Goal: Task Accomplishment & Management: Use online tool/utility

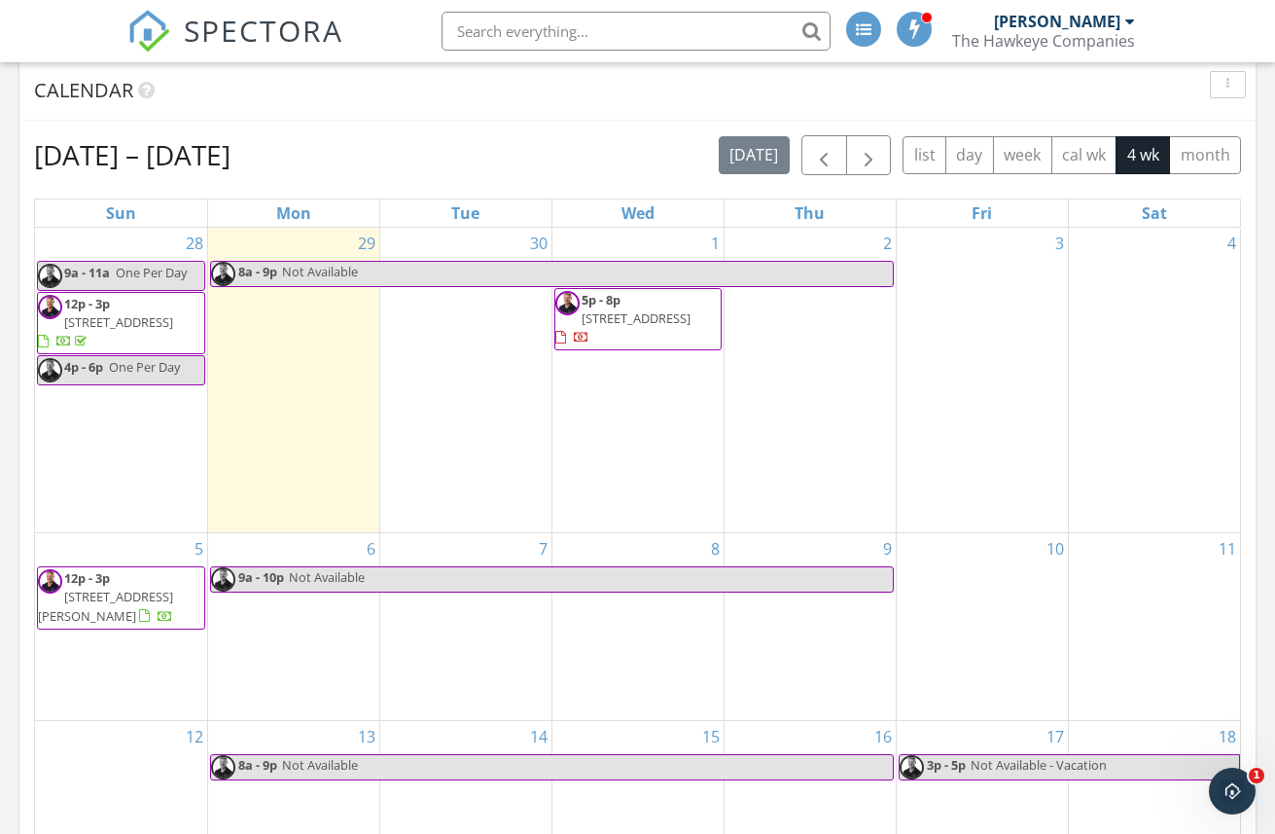
scroll to position [728, 0]
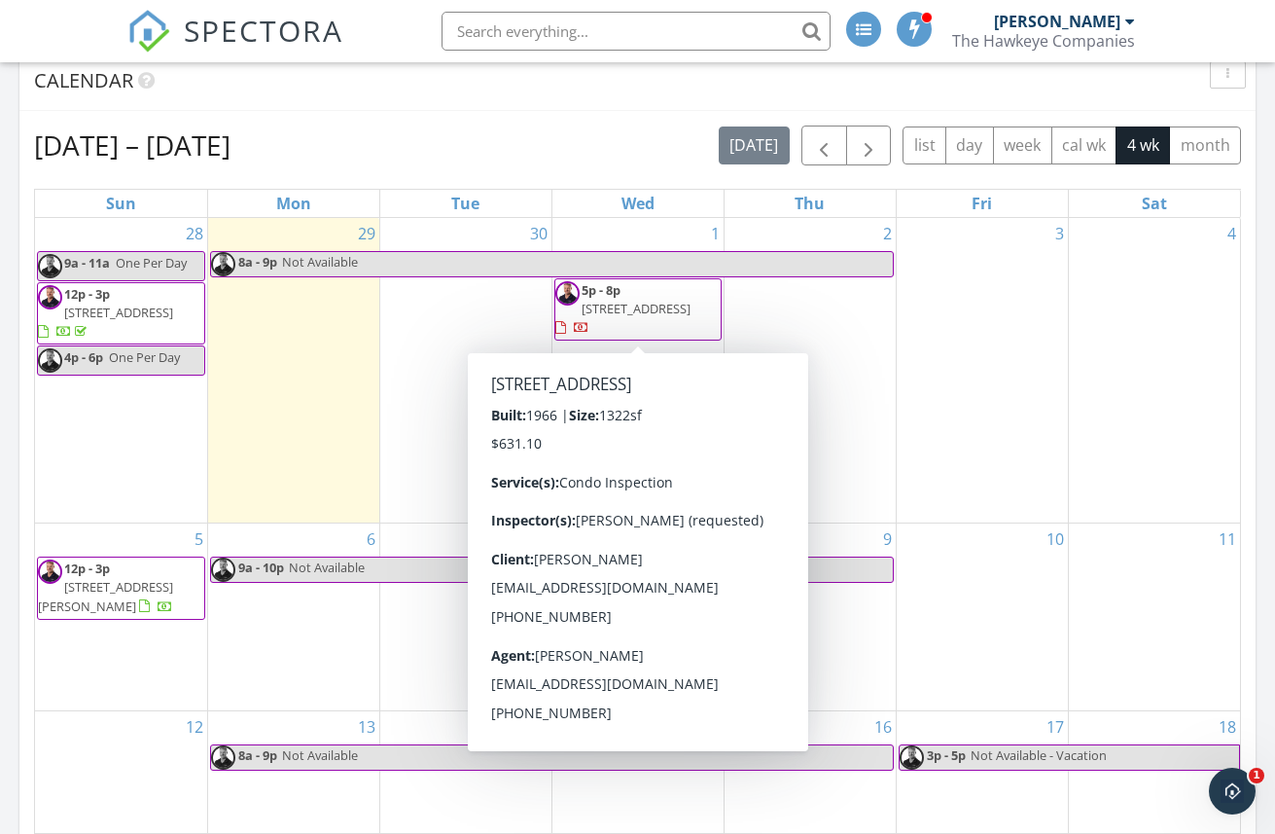
click at [635, 305] on span "13 Kingston St 13, North Andover 01845" at bounding box center [636, 309] width 109 height 18
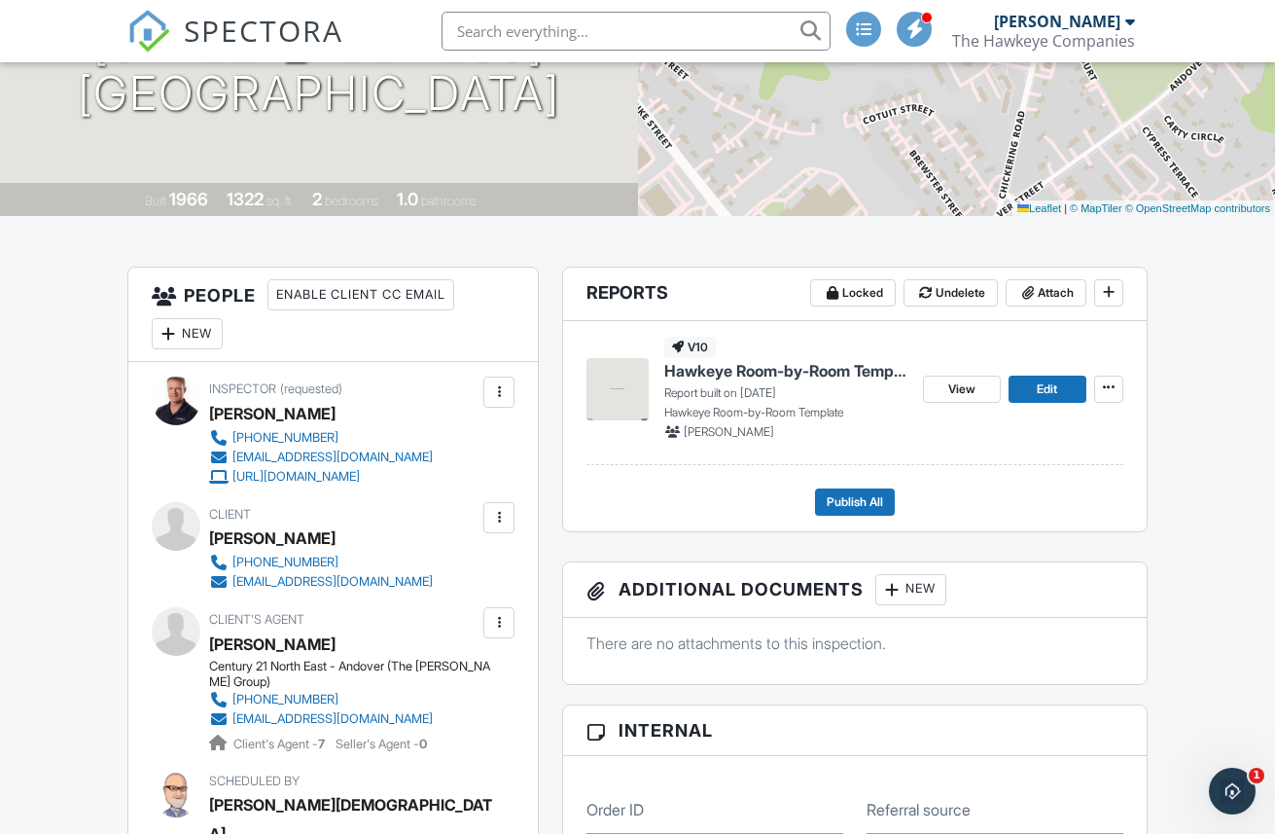
click at [745, 369] on span "Hawkeye Room-by-Room Template" at bounding box center [785, 370] width 243 height 21
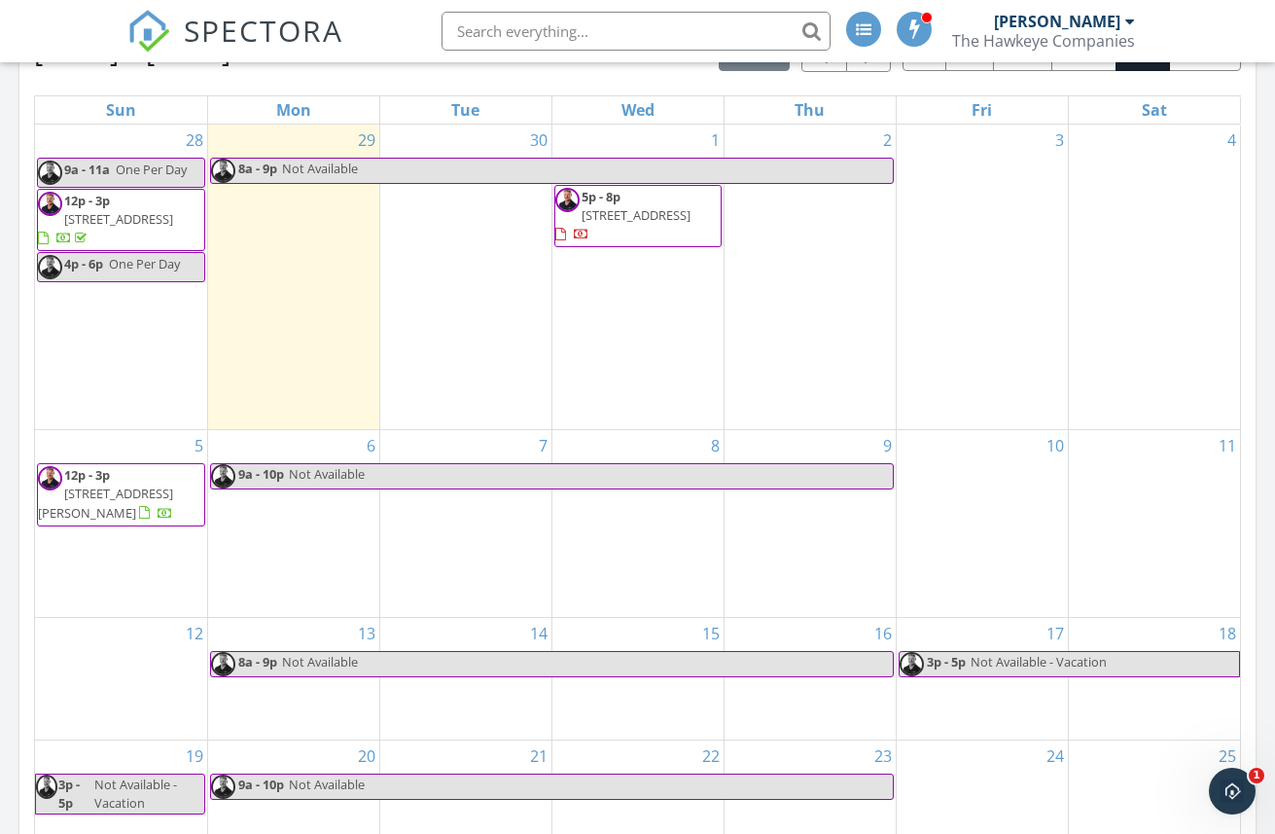
scroll to position [857, 0]
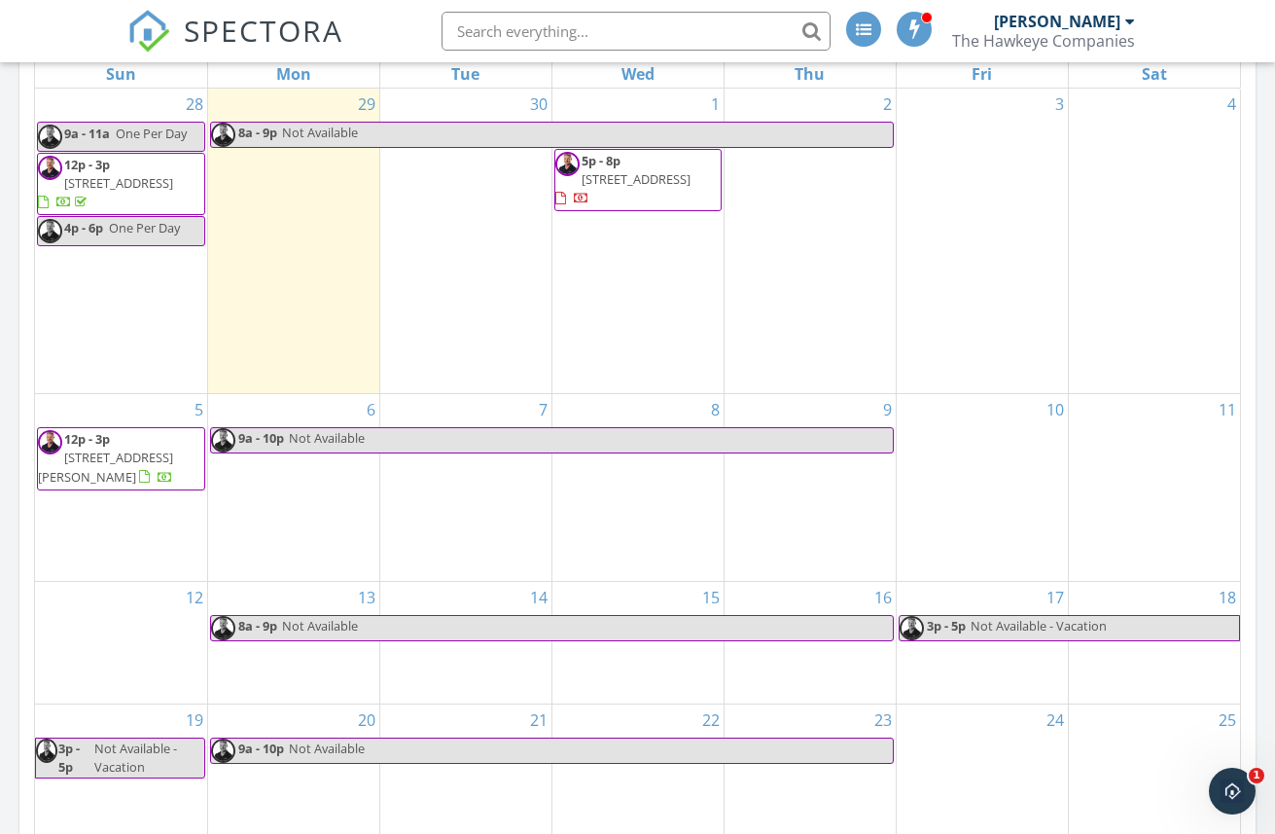
click at [109, 460] on span "128-130 School Street, Keene 03431" at bounding box center [105, 466] width 135 height 36
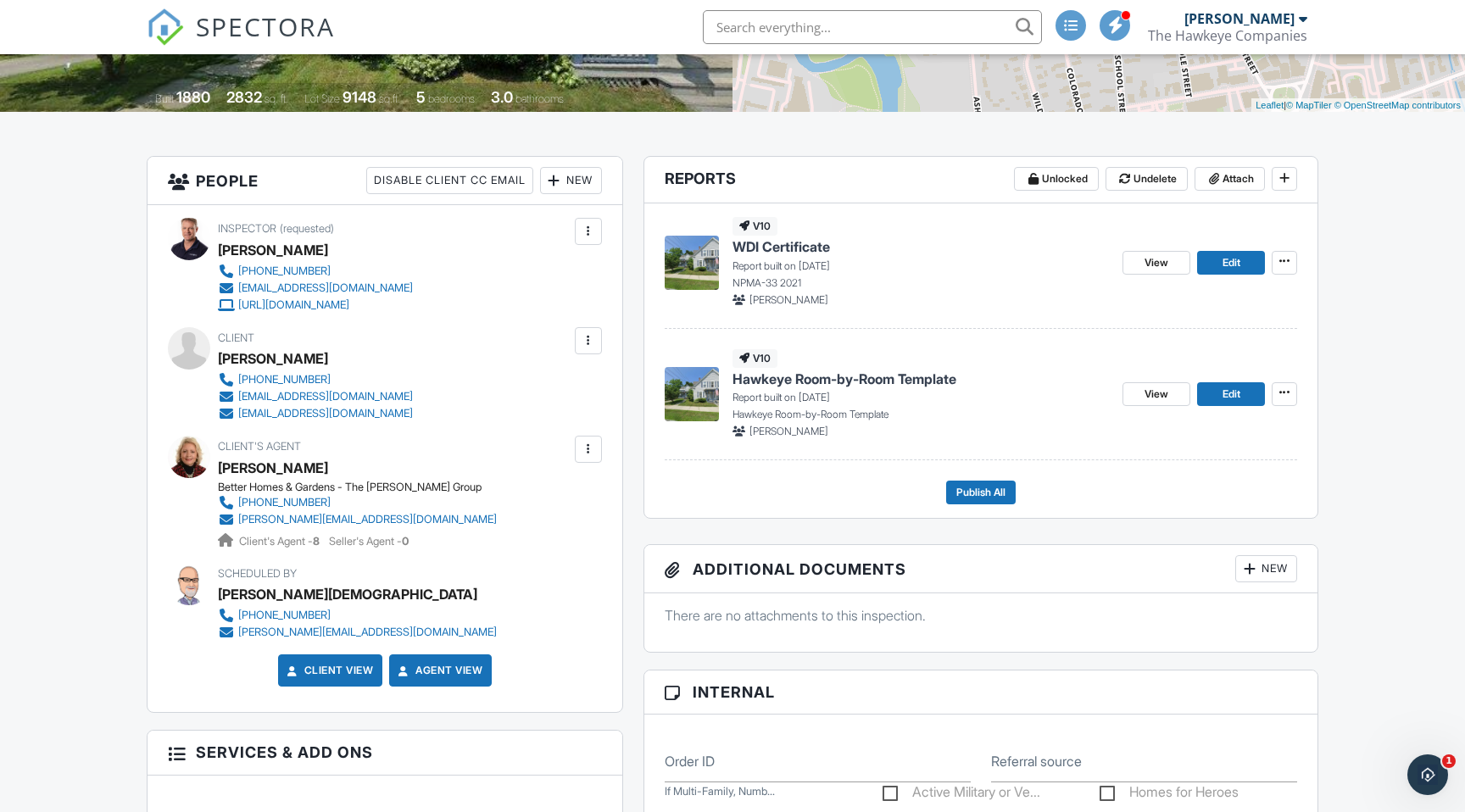
scroll to position [334, 0]
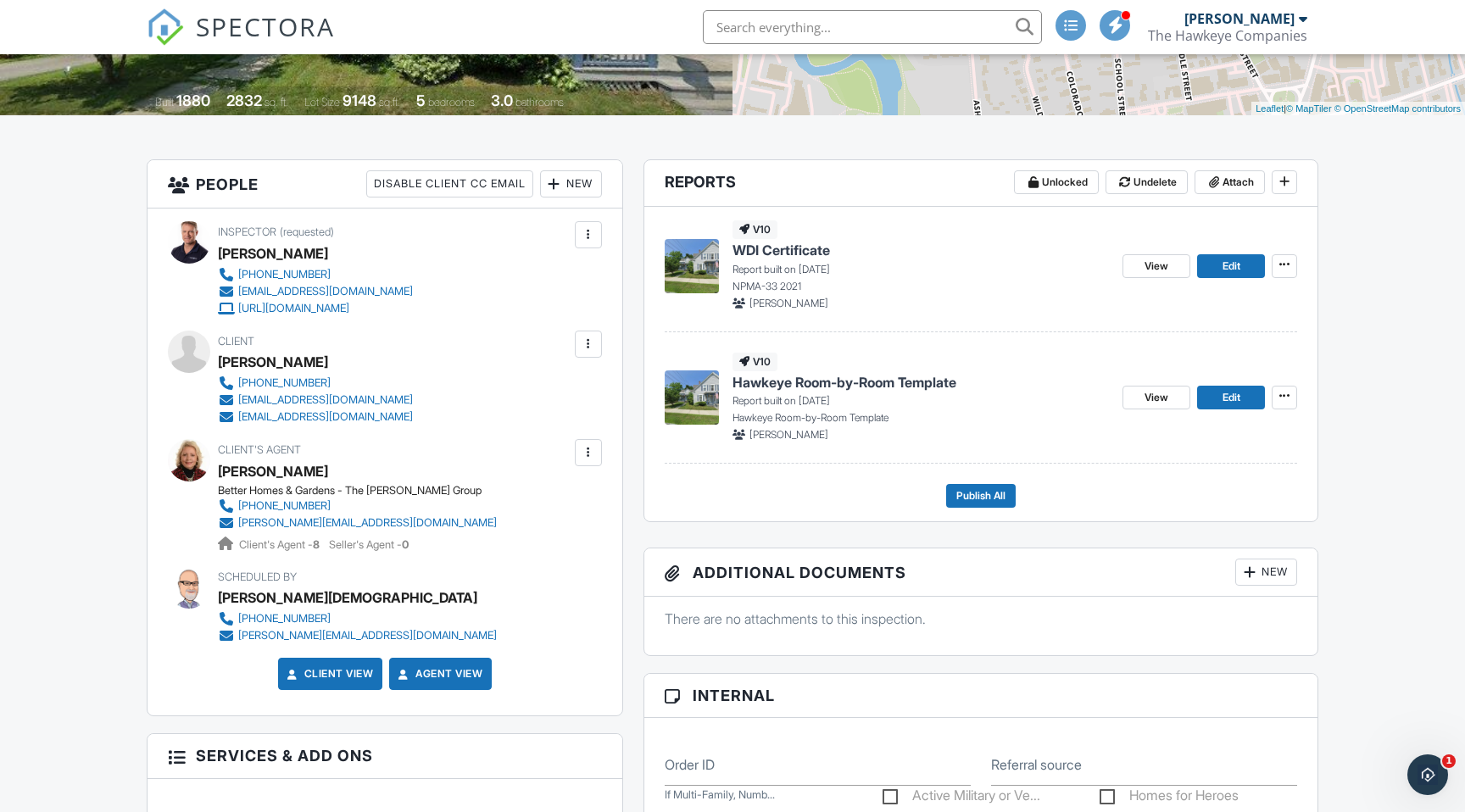
click at [783, 377] on span "Hawkeye Room-by-Room Template" at bounding box center [844, 382] width 224 height 18
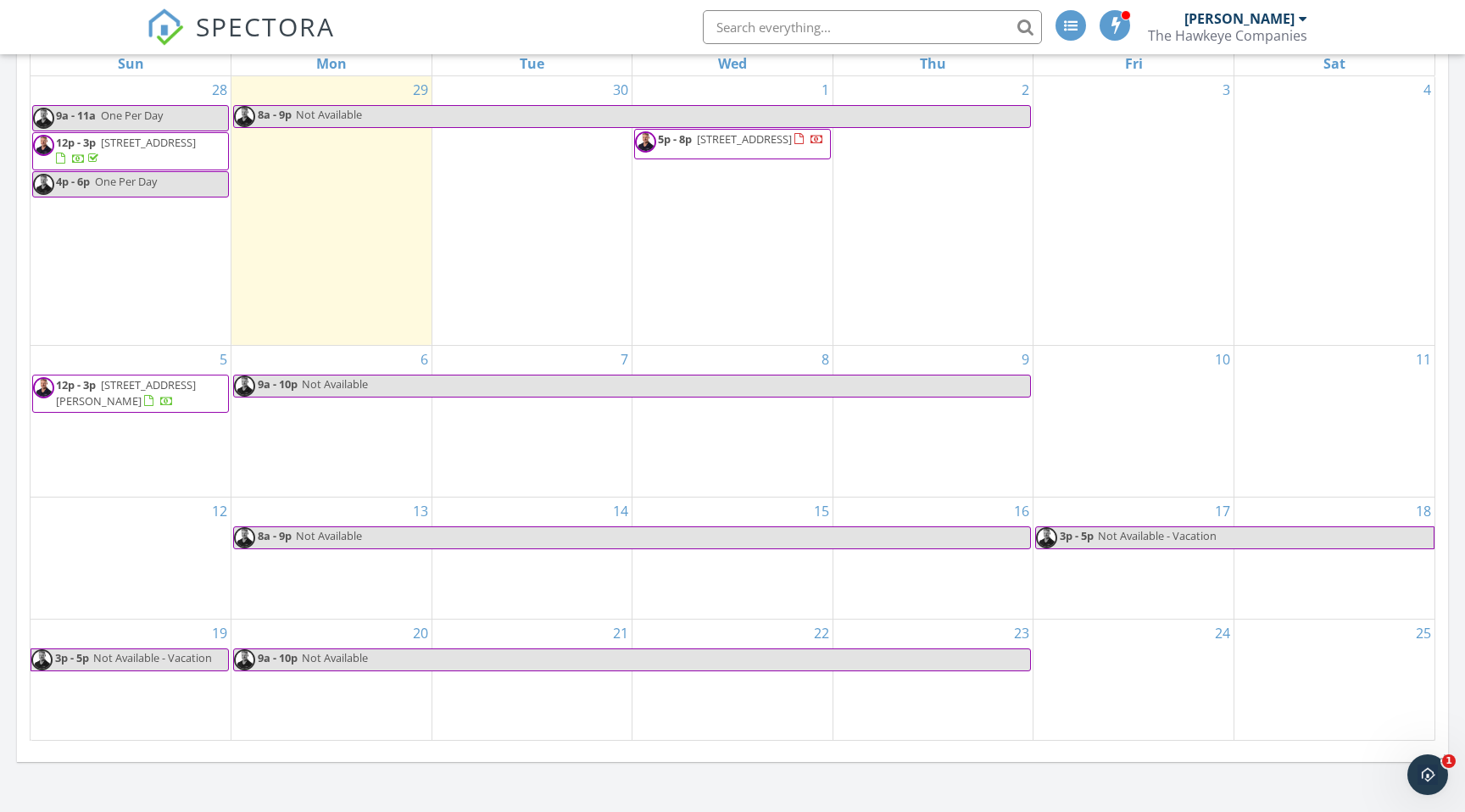
scroll to position [752, 0]
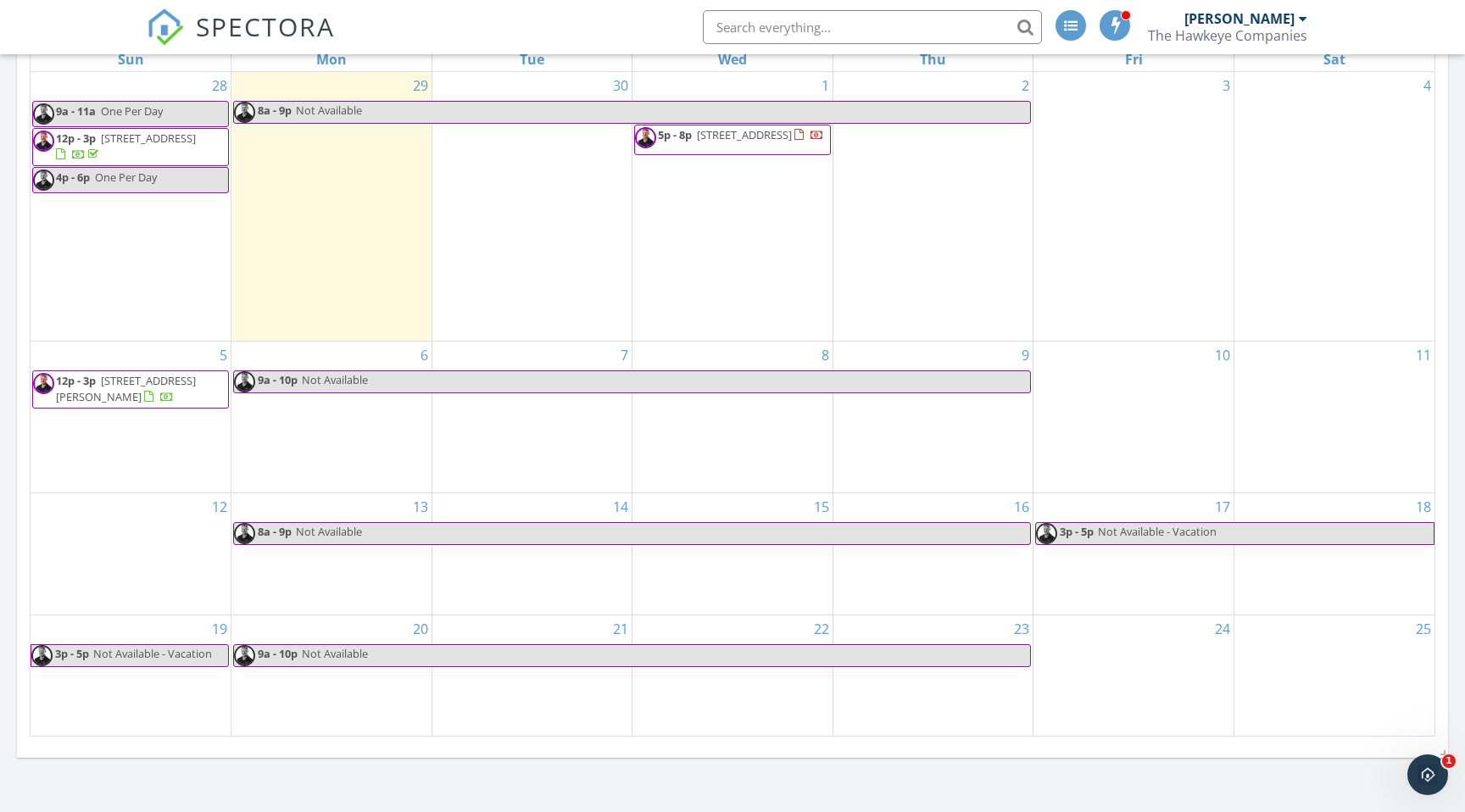
click at [113, 389] on span "128-130 School Street, Keene 03431" at bounding box center [125, 389] width 140 height 31
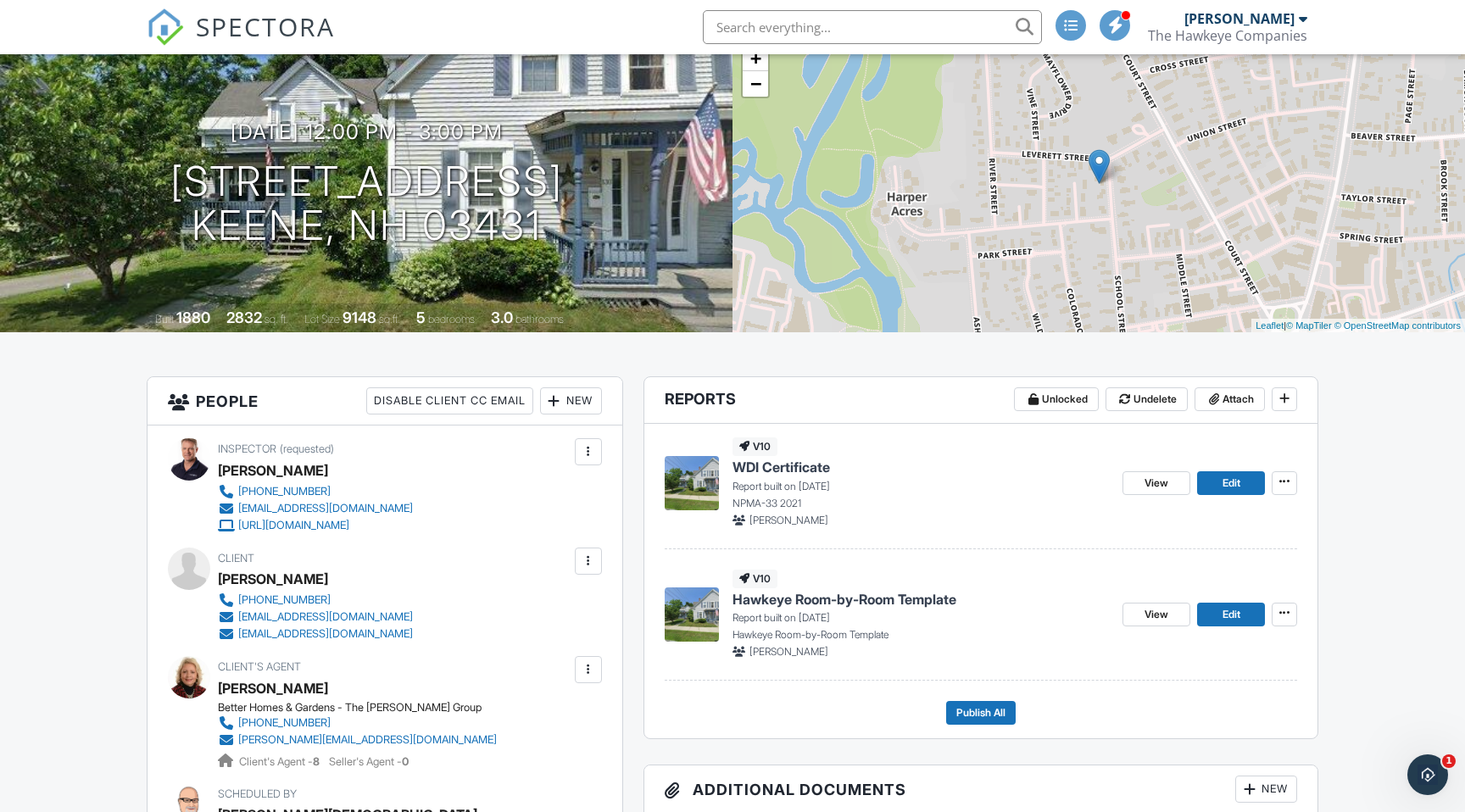
scroll to position [115, 0]
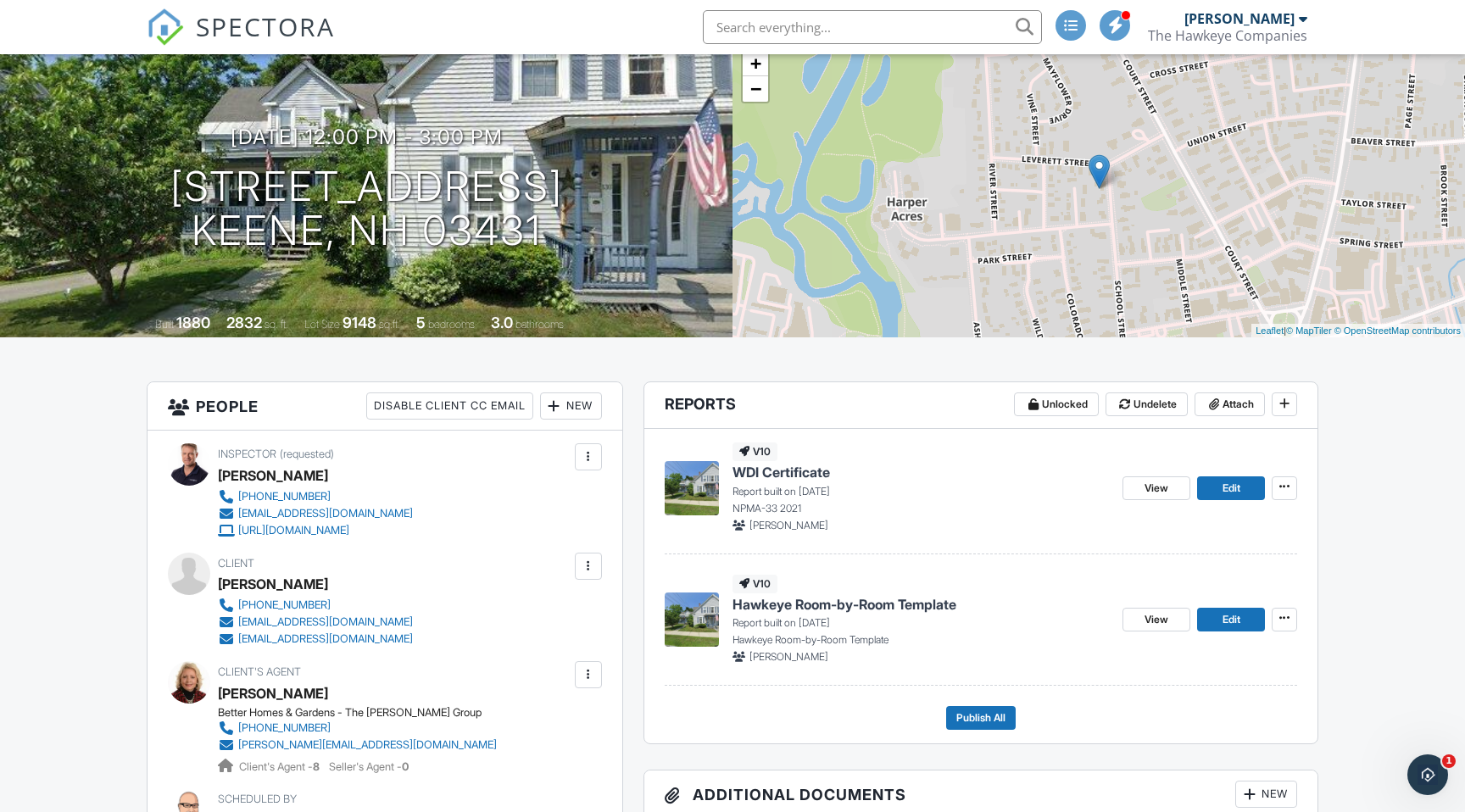
click at [828, 606] on span "Hawkeye Room-by-Room Template" at bounding box center [844, 604] width 224 height 18
